Goal: Task Accomplishment & Management: Complete application form

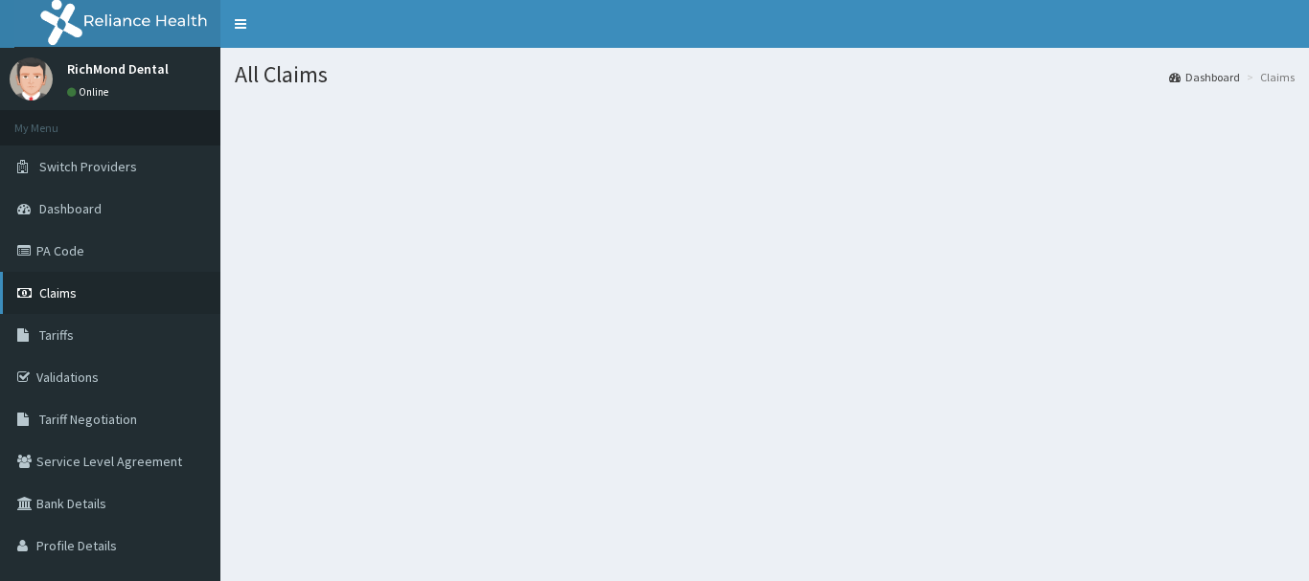
click at [49, 286] on span "Claims" at bounding box center [57, 293] width 37 height 17
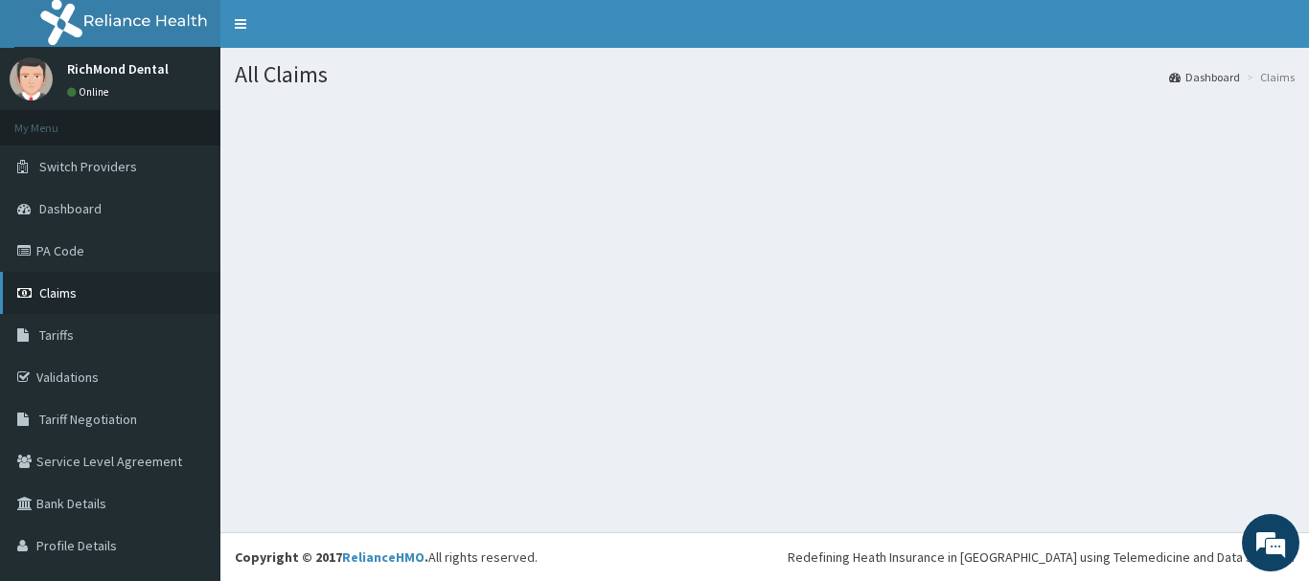
click at [69, 292] on span "Claims" at bounding box center [57, 293] width 37 height 17
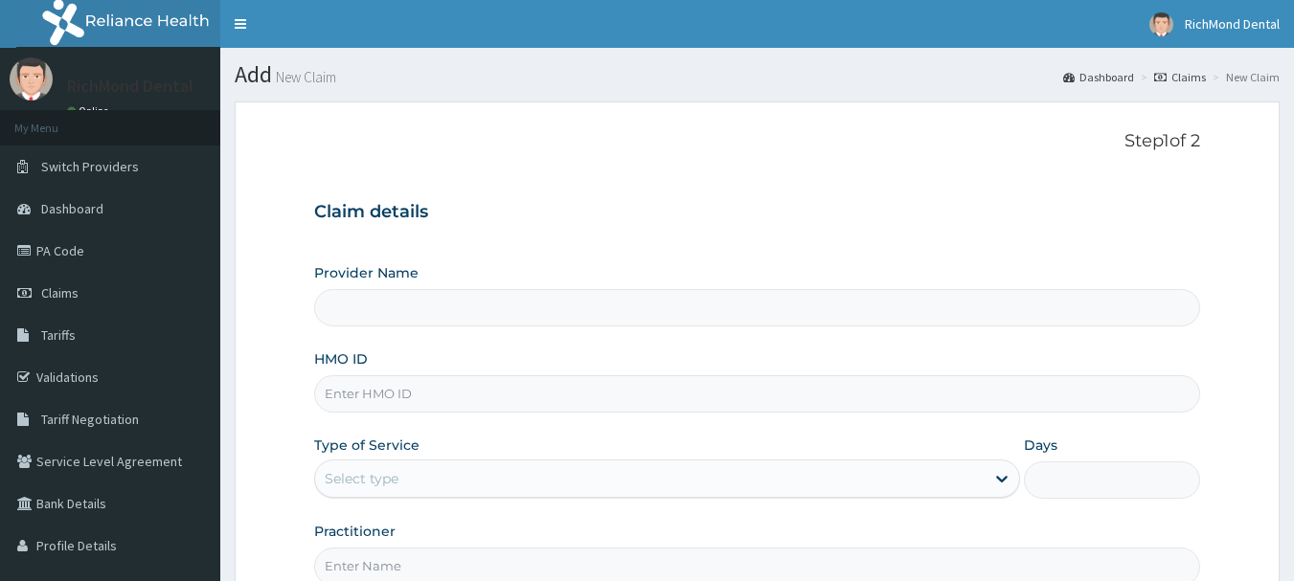
type input "Richmond Dental Clinic"
click at [393, 395] on input "HMO ID" at bounding box center [757, 394] width 887 height 37
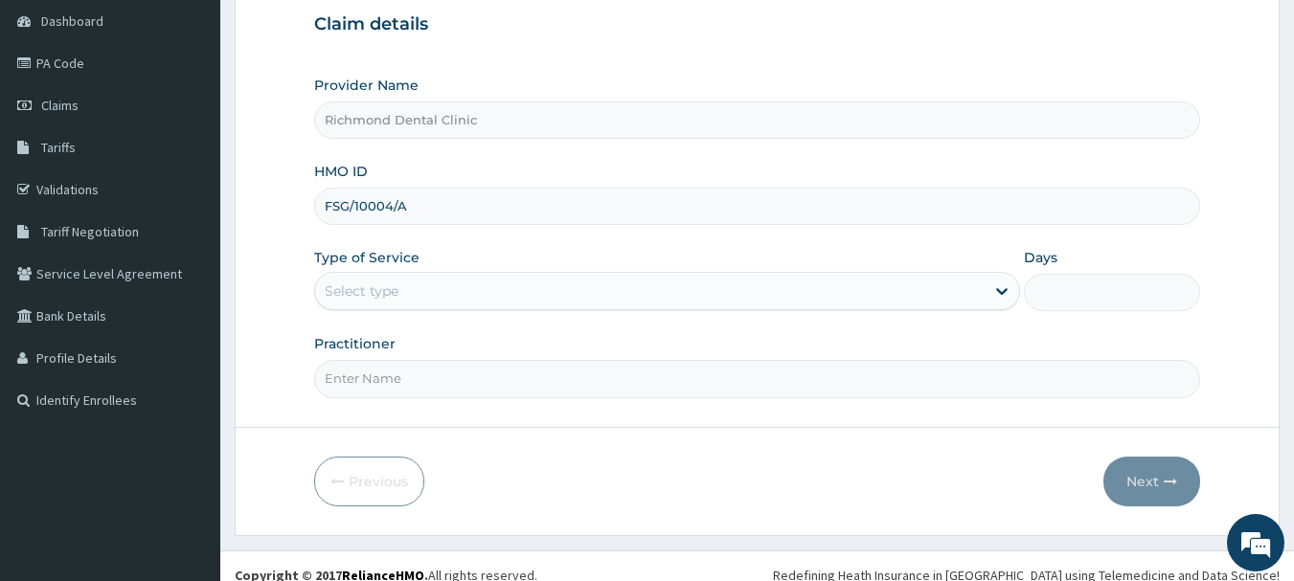
scroll to position [192, 0]
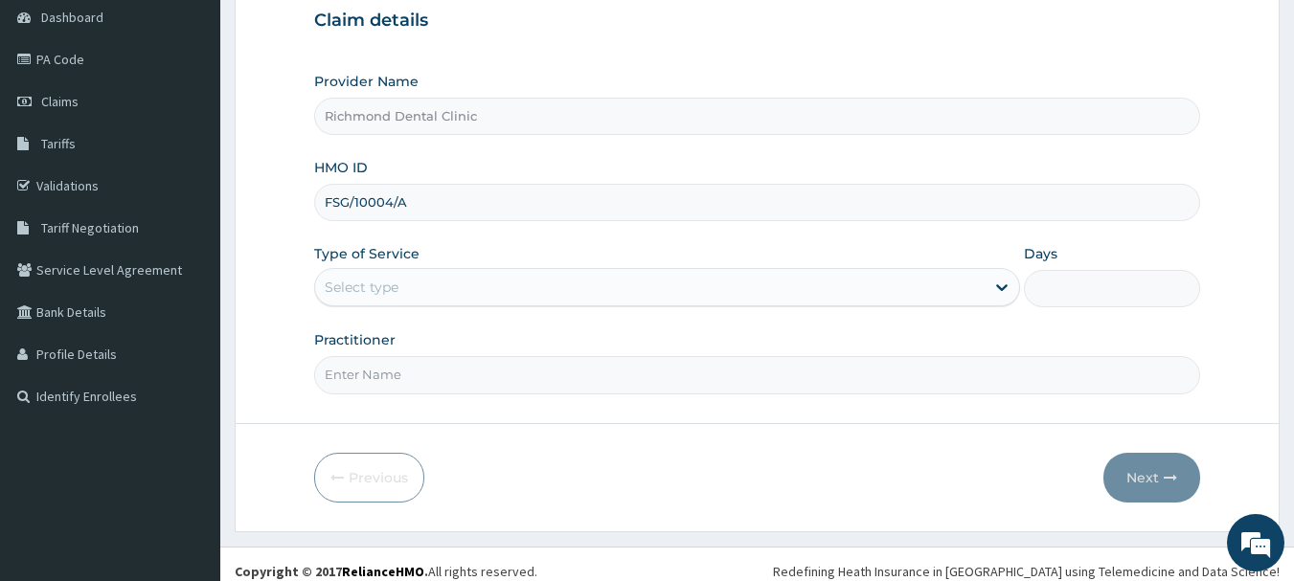
type input "FSG/10004/A"
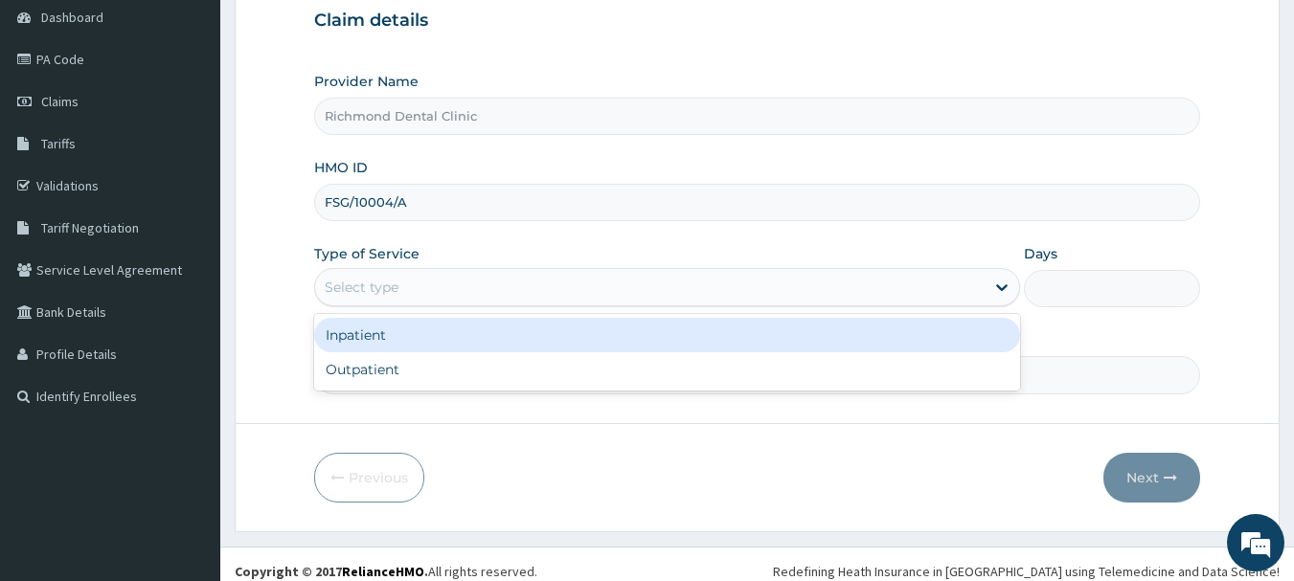
click at [397, 283] on div "Select type" at bounding box center [362, 287] width 74 height 19
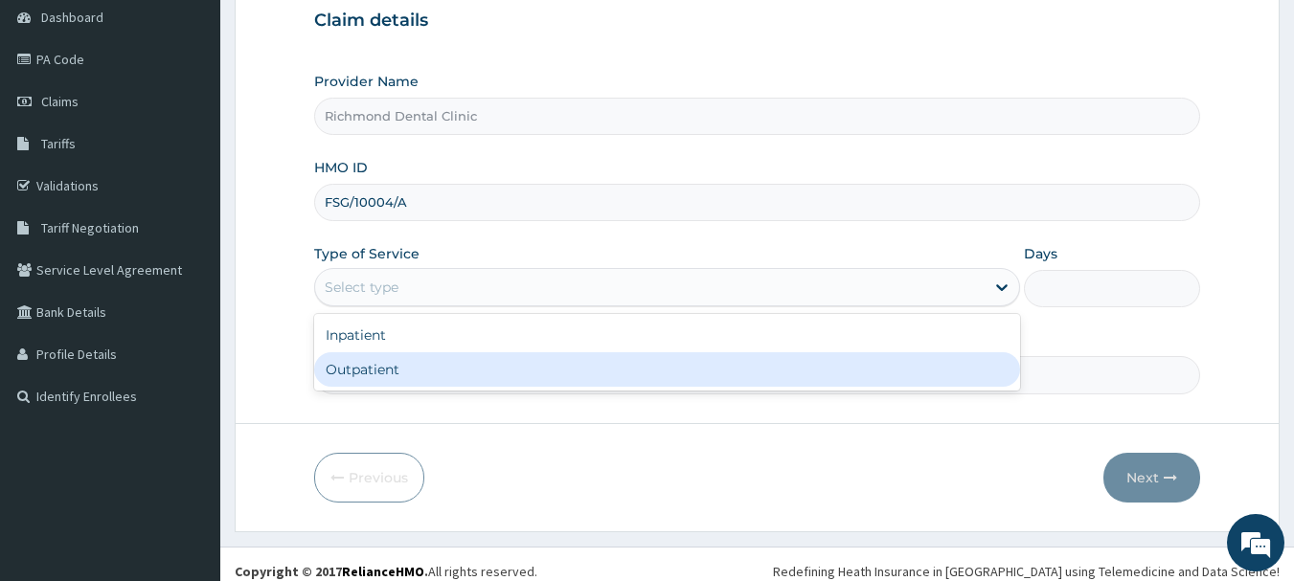
click at [380, 367] on div "Outpatient" at bounding box center [667, 370] width 706 height 34
type input "1"
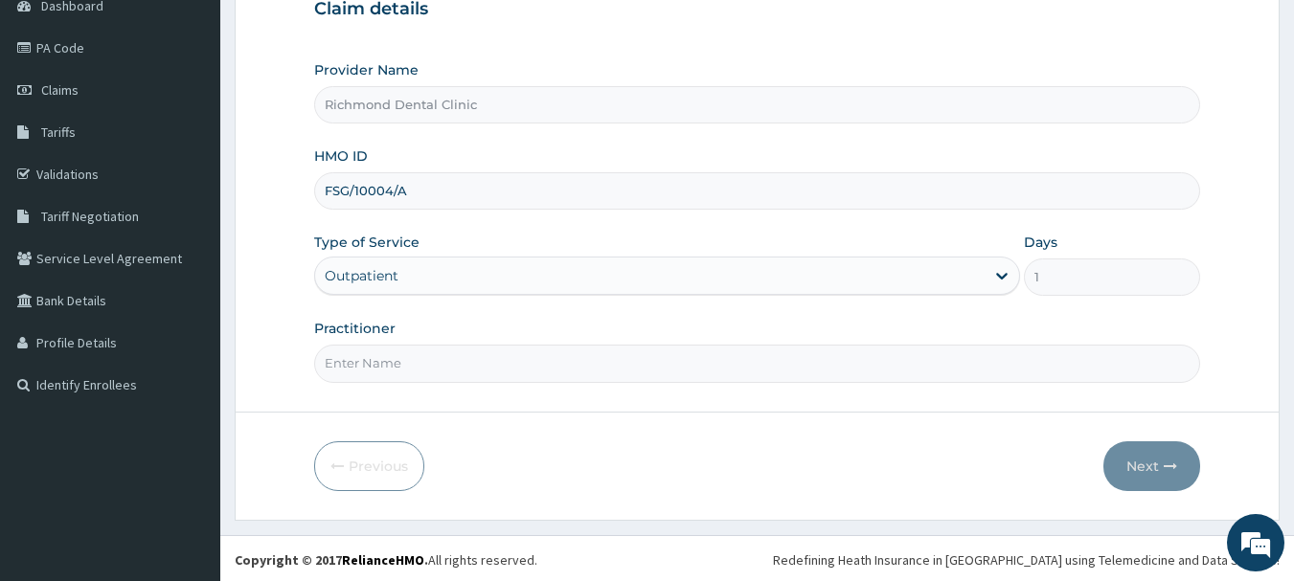
scroll to position [206, 0]
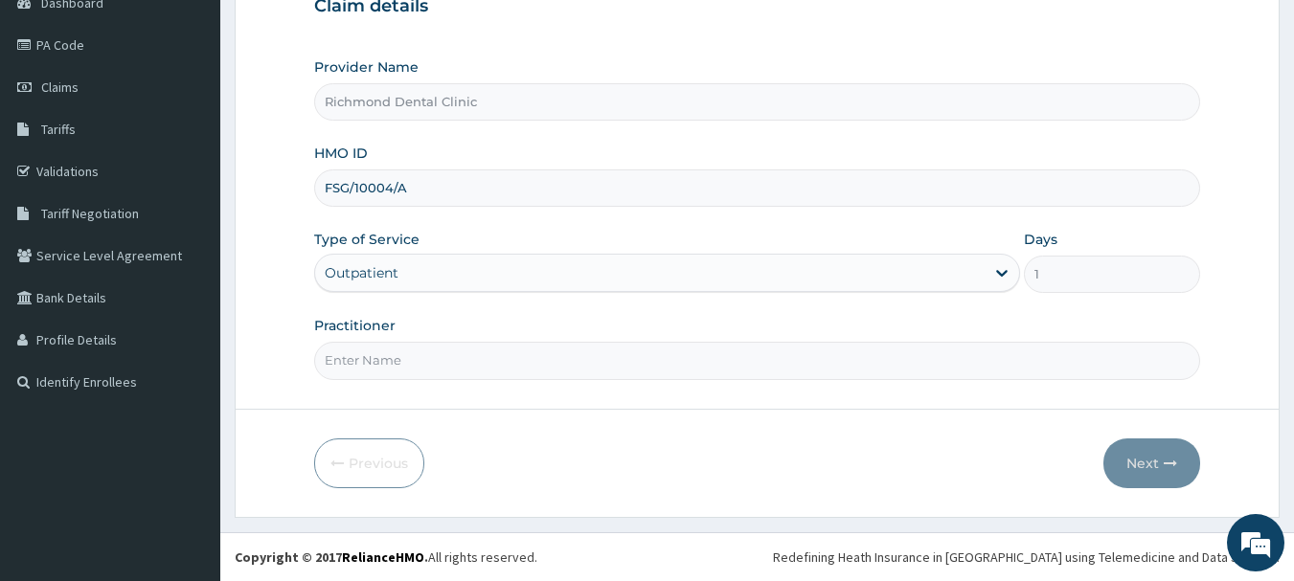
click at [399, 357] on input "Practitioner" at bounding box center [757, 360] width 887 height 37
type input "[PERSON_NAME]"
click at [1148, 459] on button "Next" at bounding box center [1152, 464] width 97 height 50
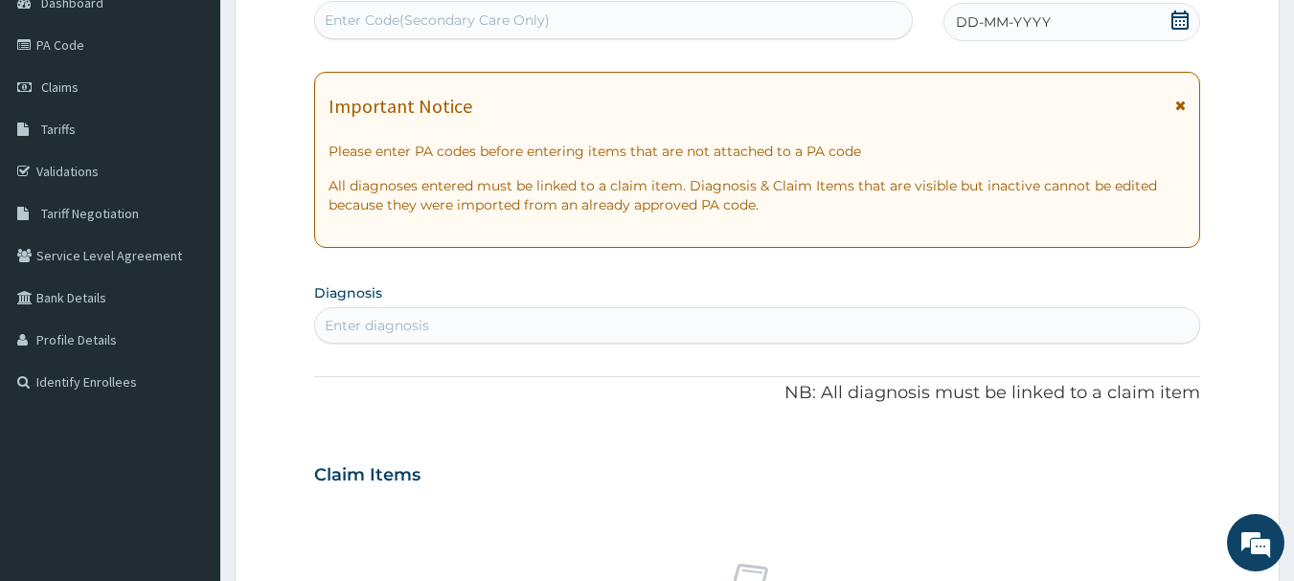
scroll to position [14, 0]
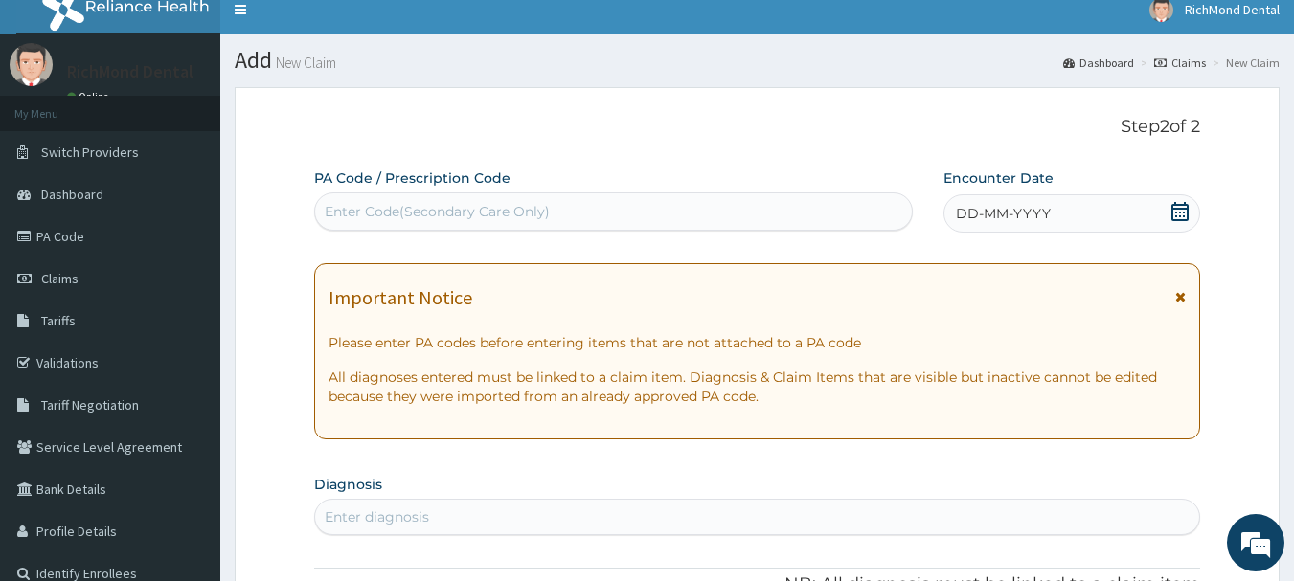
click at [418, 208] on div "Enter Code(Secondary Care Only)" at bounding box center [437, 211] width 225 height 19
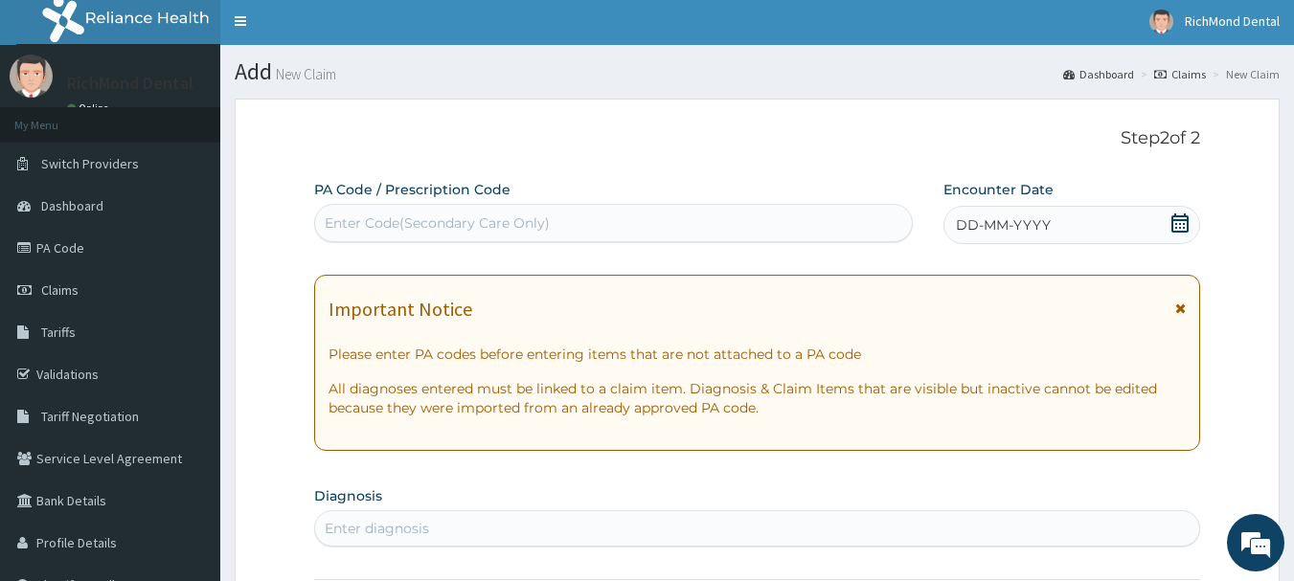
scroll to position [0, 0]
